Goal: Transaction & Acquisition: Purchase product/service

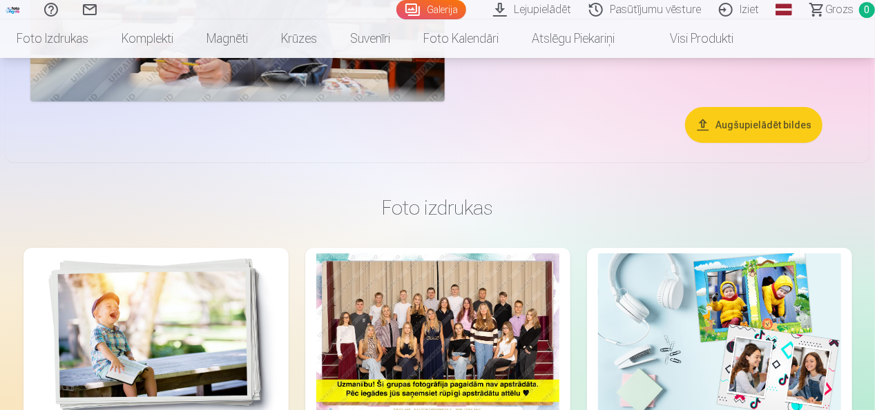
scroll to position [5041, 0]
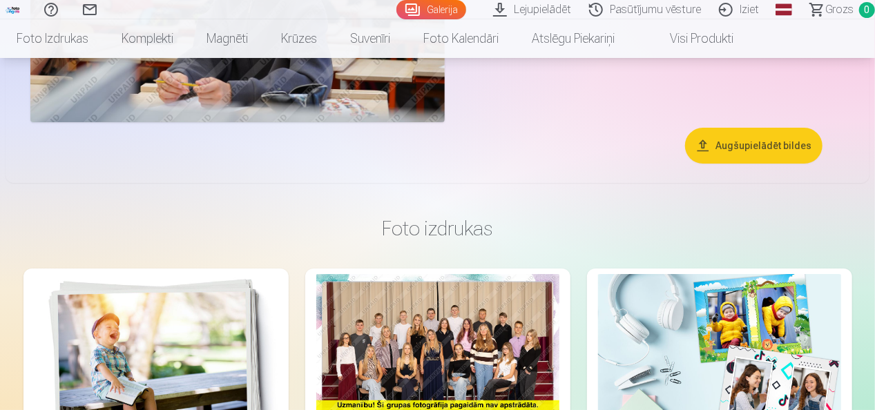
click at [754, 142] on button "Augšupielādēt bildes" at bounding box center [753, 146] width 137 height 36
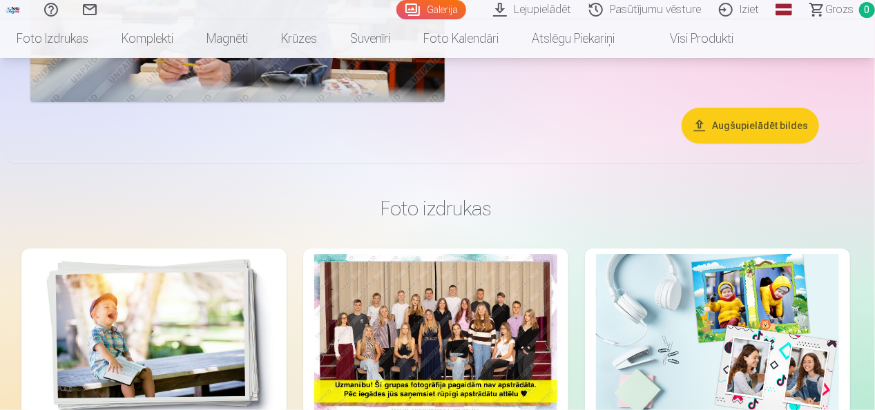
scroll to position [5059, 0]
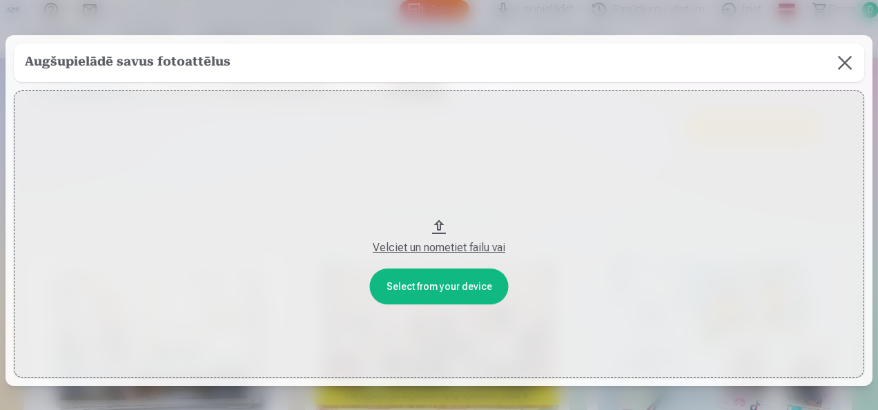
click at [841, 58] on button at bounding box center [845, 63] width 39 height 39
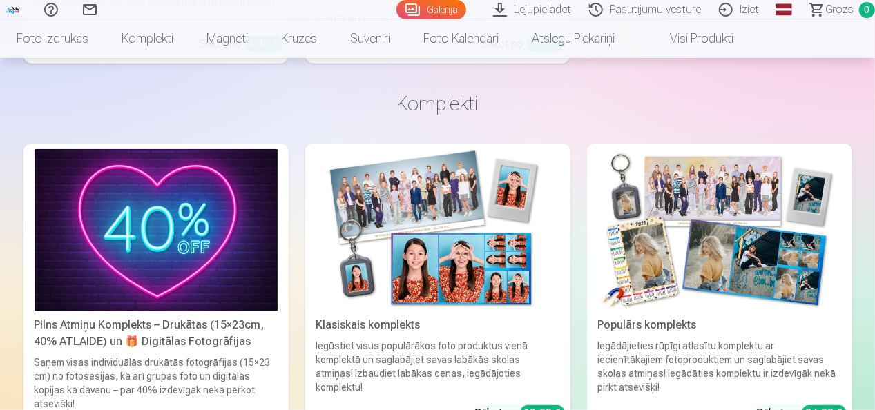
scroll to position [5819, 0]
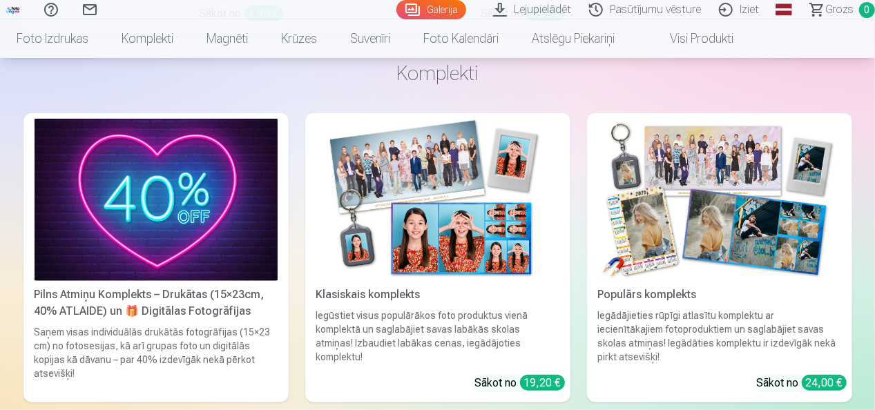
click at [533, 155] on img at bounding box center [437, 200] width 243 height 162
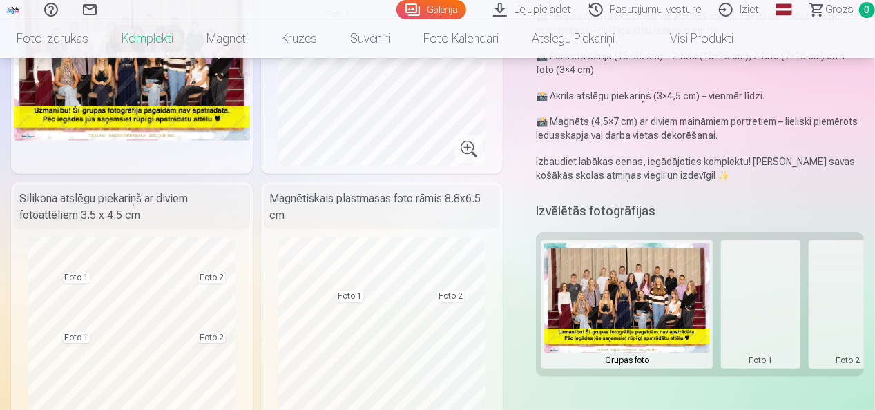
scroll to position [345, 0]
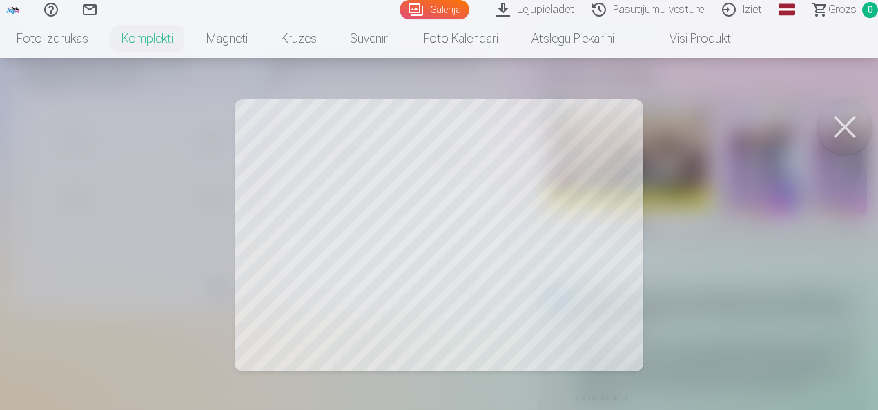
click at [845, 126] on button at bounding box center [845, 126] width 55 height 55
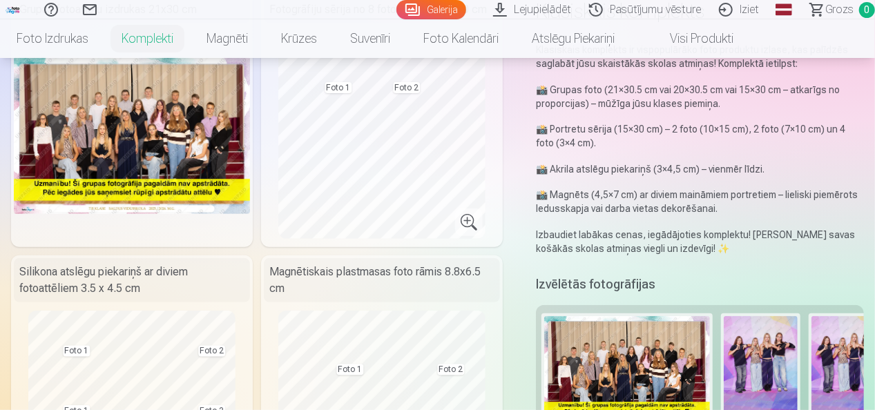
scroll to position [69, 0]
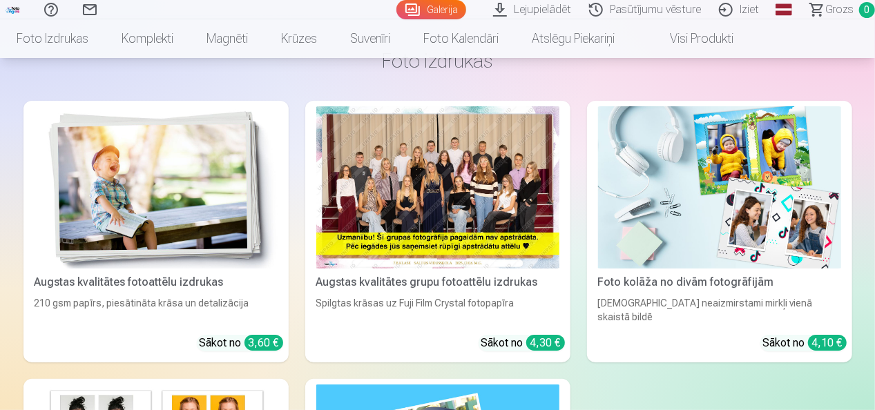
scroll to position [5179, 0]
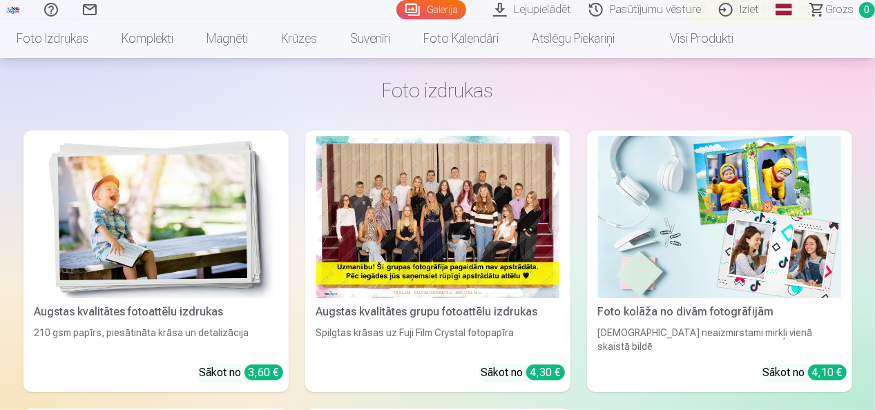
click at [699, 260] on img at bounding box center [719, 217] width 243 height 162
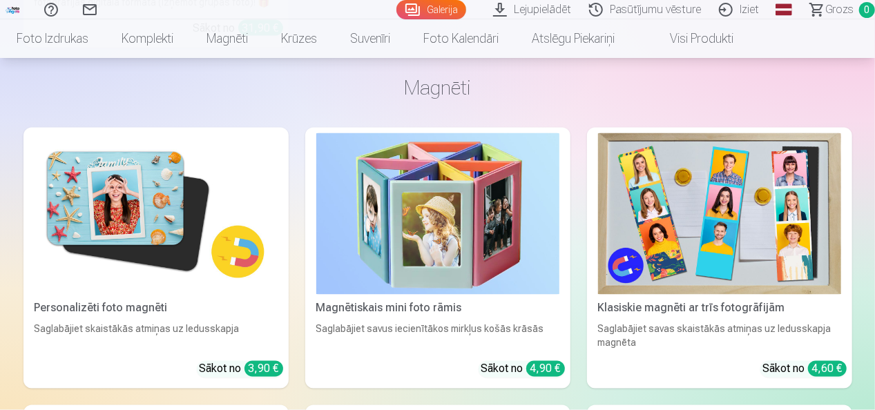
scroll to position [6397, 0]
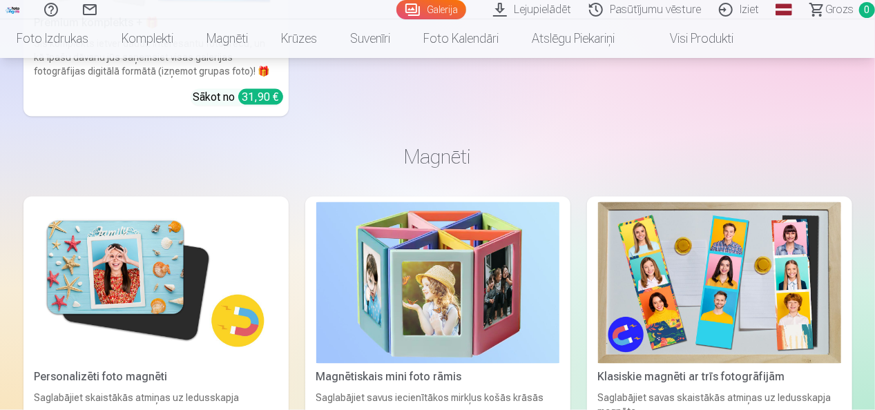
click at [378, 202] on img at bounding box center [437, 283] width 243 height 162
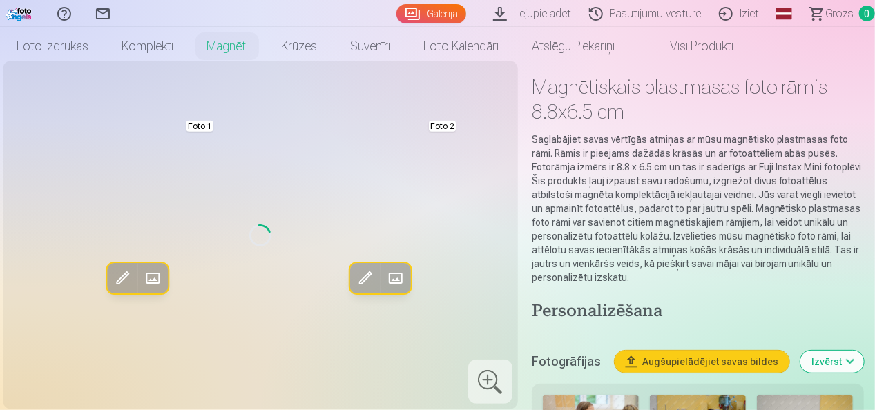
scroll to position [138, 0]
